Goal: Find specific page/section

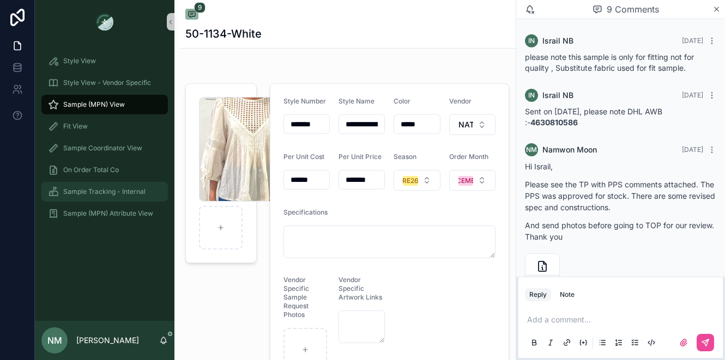
scroll to position [613, 0]
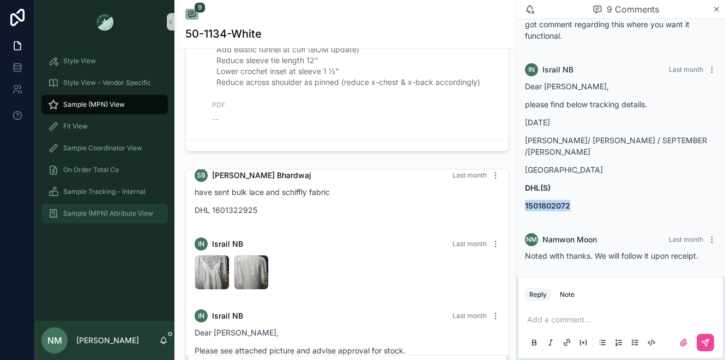
click at [106, 215] on span "Sample (MPN) Attribute View" at bounding box center [108, 213] width 90 height 9
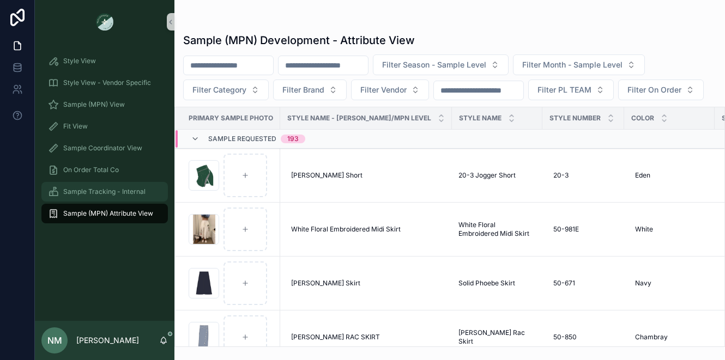
click at [107, 190] on span "Sample Tracking - Internal" at bounding box center [104, 192] width 82 height 9
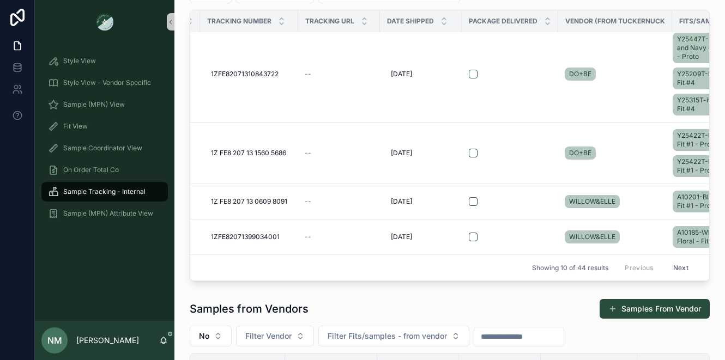
scroll to position [428, 107]
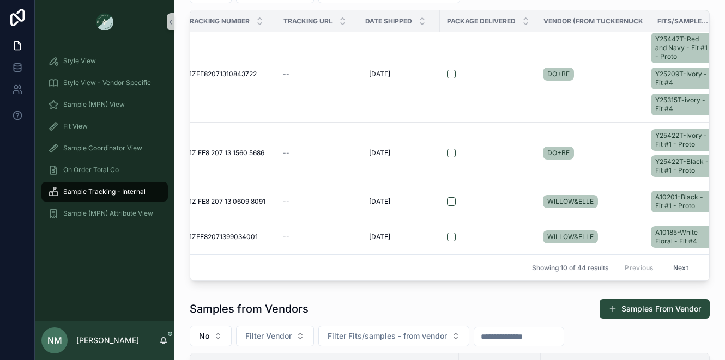
click at [669, 261] on button "Next" at bounding box center [681, 267] width 31 height 17
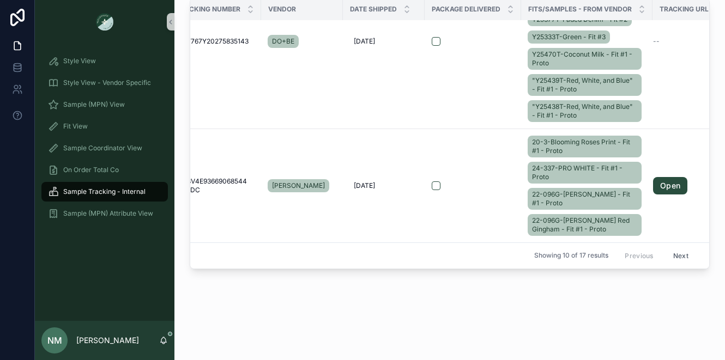
scroll to position [522, 117]
click at [668, 248] on button "Next" at bounding box center [681, 255] width 31 height 17
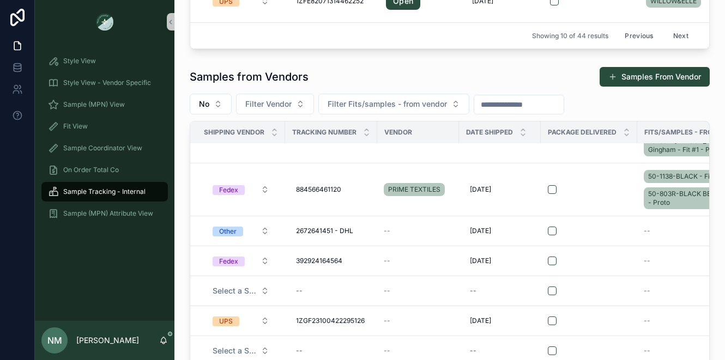
scroll to position [285, 0]
